Goal: Transaction & Acquisition: Purchase product/service

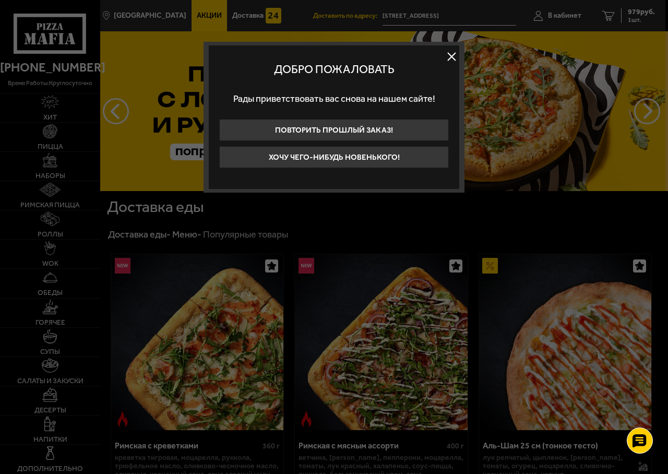
click at [454, 57] on button at bounding box center [451, 57] width 16 height 16
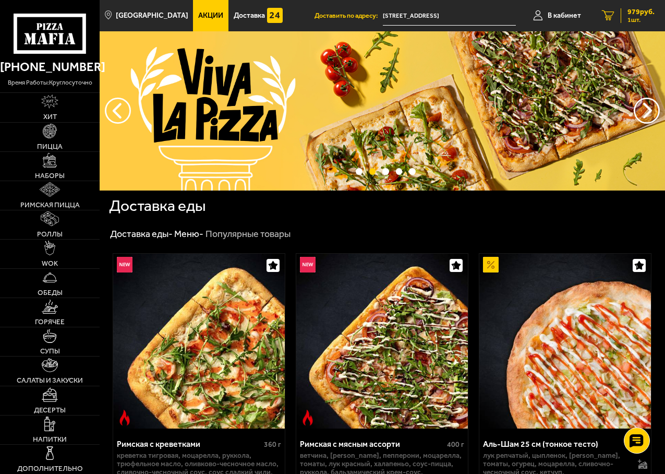
click at [632, 18] on span "1 шт." at bounding box center [641, 20] width 27 height 6
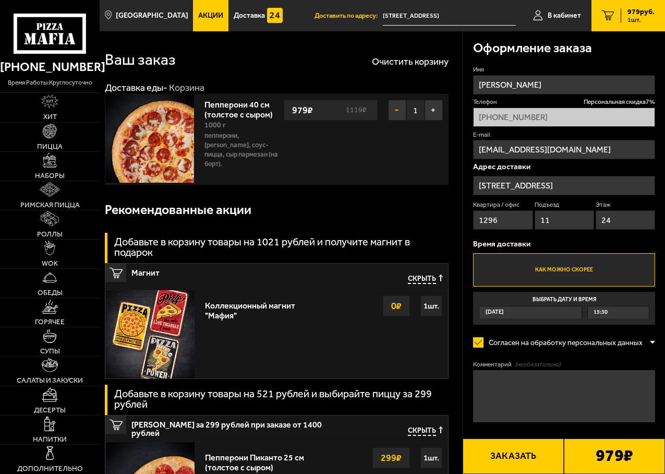
click at [395, 107] on button "−" at bounding box center [397, 110] width 18 height 21
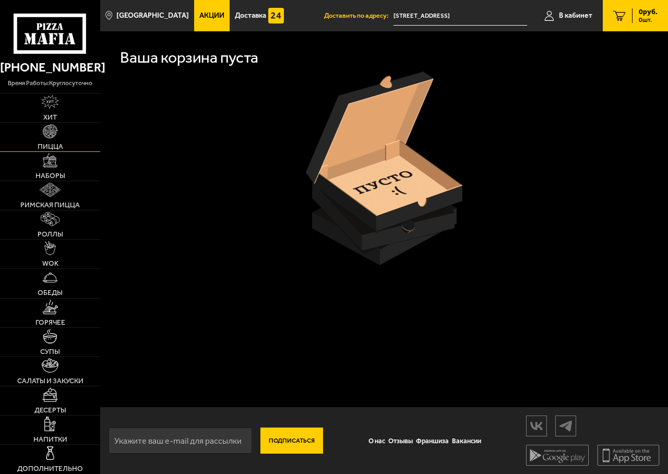
click at [49, 139] on link "Пицца" at bounding box center [50, 137] width 100 height 29
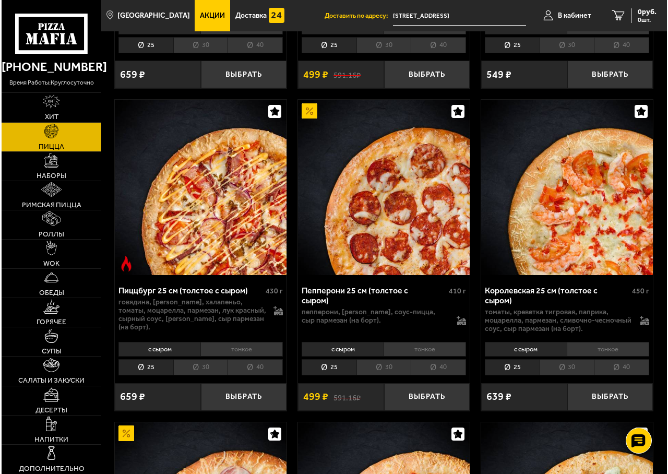
scroll to position [1982, 0]
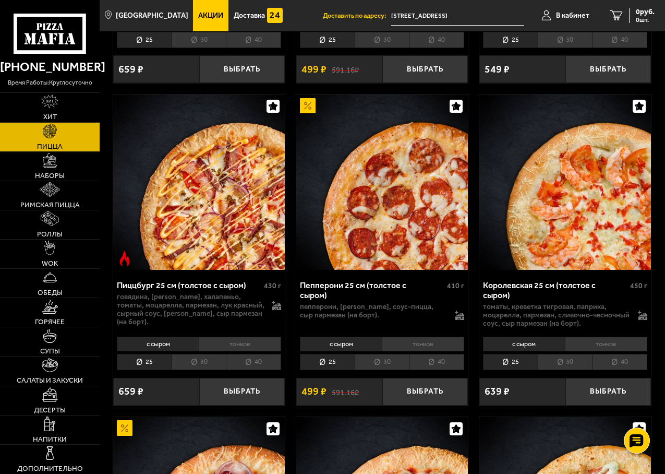
click at [432, 365] on li "40" at bounding box center [436, 362] width 55 height 16
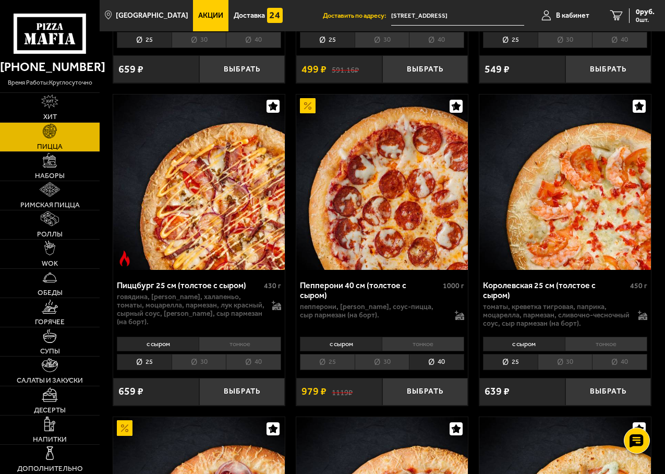
click at [460, 323] on div "Пепперони 40 см (толстое с сыром) 1000 г пепперони, моцарелла, соус-пицца, сыр …" at bounding box center [382, 304] width 172 height 58
click at [462, 320] on icon at bounding box center [459, 318] width 9 height 4
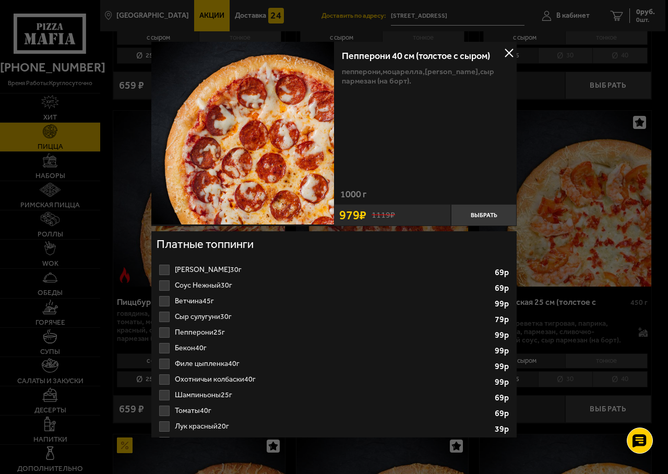
click at [164, 335] on label "Пепперони 25г 1 2 3 4 5 6 7 8" at bounding box center [333, 332] width 355 height 16
click at [0, 0] on input "Пепперони 25г 1 2 3 4 5 6 7 8" at bounding box center [0, 0] width 0 height 0
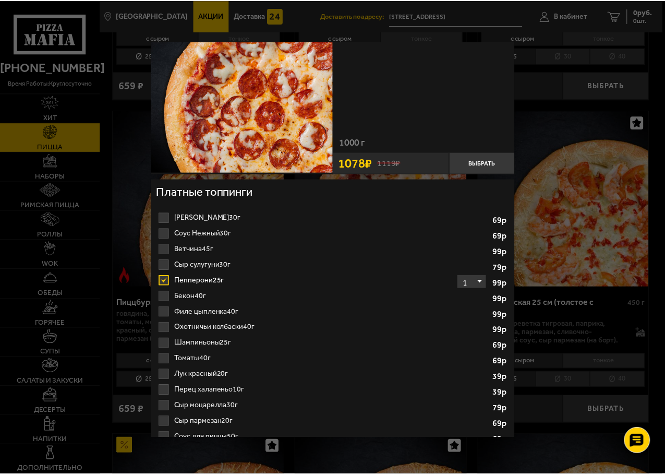
scroll to position [104, 0]
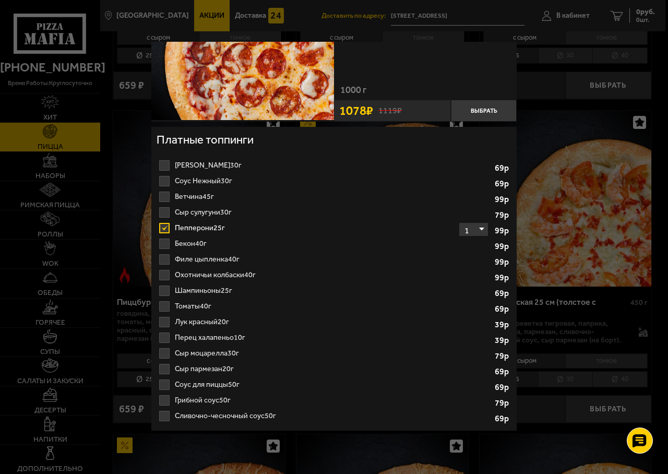
click at [162, 341] on label "Перец халапеньо 10г 1 2 3 4 5 6 7" at bounding box center [333, 338] width 355 height 16
click at [0, 0] on input "Перец халапеньо 10г 1 2 3 4 5 6 7" at bounding box center [0, 0] width 0 height 0
click at [165, 319] on label "Лук красный 20г 1 2 3 4 5 6" at bounding box center [333, 322] width 355 height 16
click at [0, 0] on input "Лук красный 20г 1 2 3 4 5 6" at bounding box center [0, 0] width 0 height 0
click at [163, 295] on label "Шампиньоны 25г 1 2 3 4 5" at bounding box center [333, 291] width 355 height 16
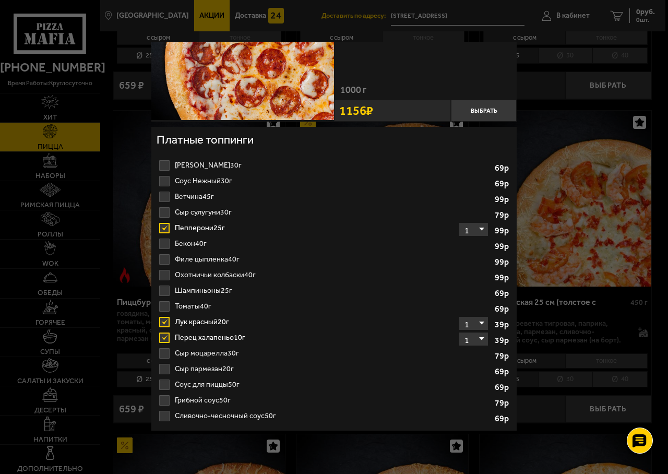
click at [0, 0] on input "Шампиньоны 25г 1 2 3 4 5" at bounding box center [0, 0] width 0 height 0
click at [474, 117] on button "Выбрать" at bounding box center [484, 111] width 66 height 22
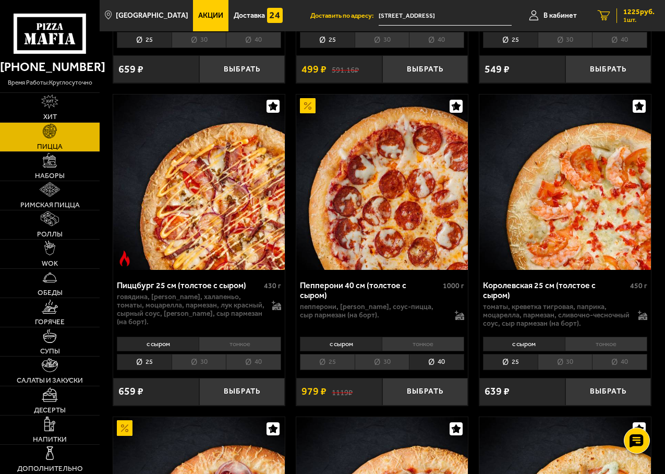
click at [645, 14] on span "1225 руб." at bounding box center [638, 11] width 31 height 7
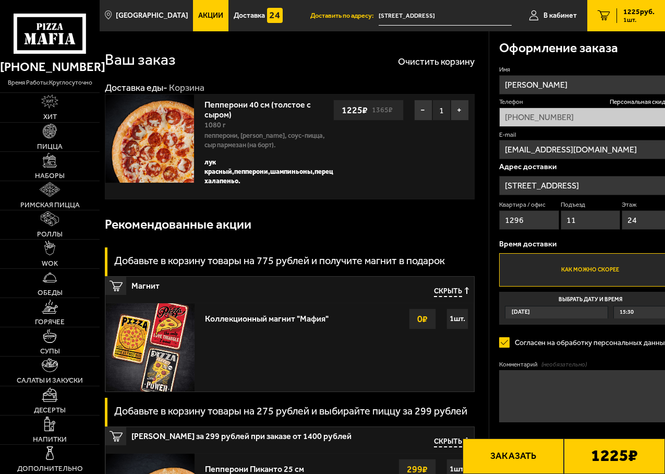
click at [511, 456] on button "Заказать" at bounding box center [513, 455] width 101 height 35
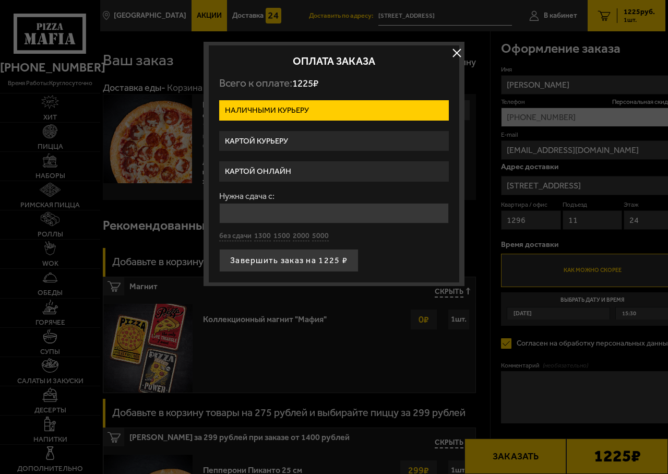
click at [300, 140] on label "Картой курьеру" at bounding box center [334, 141] width 230 height 20
click at [0, 0] on input "Картой курьеру" at bounding box center [0, 0] width 0 height 0
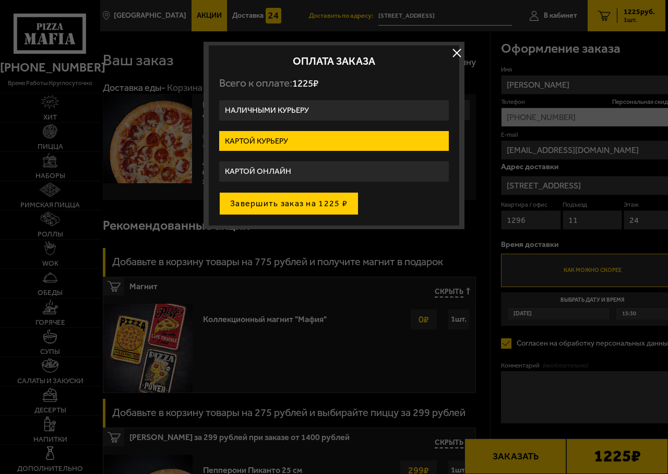
click at [283, 201] on button "Завершить заказ на 1225 ₽" at bounding box center [288, 203] width 139 height 23
